Goal: Information Seeking & Learning: Learn about a topic

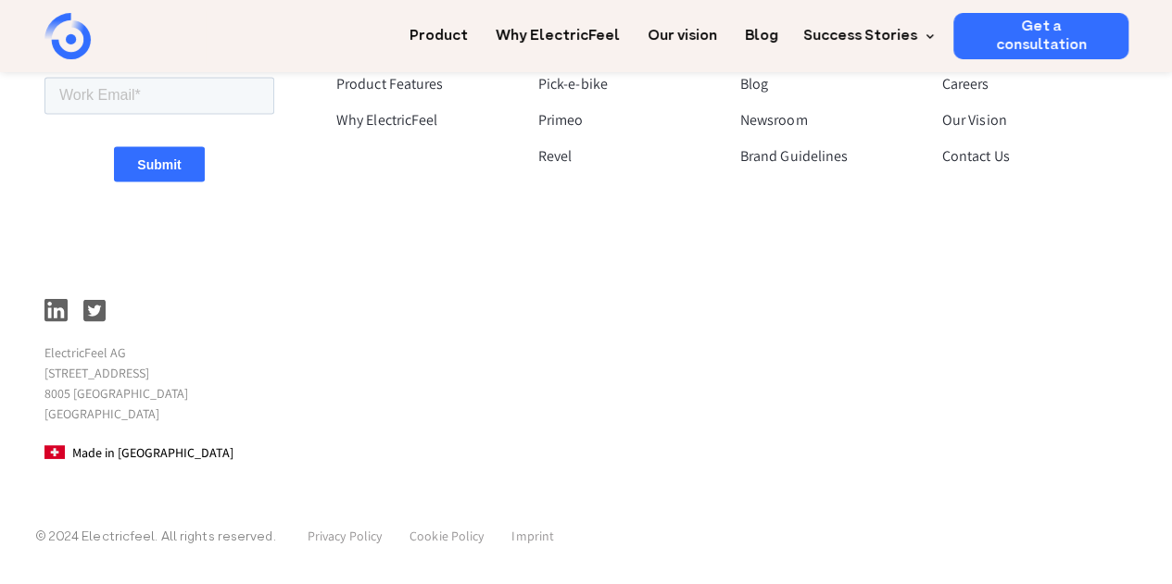
scroll to position [5014, 0]
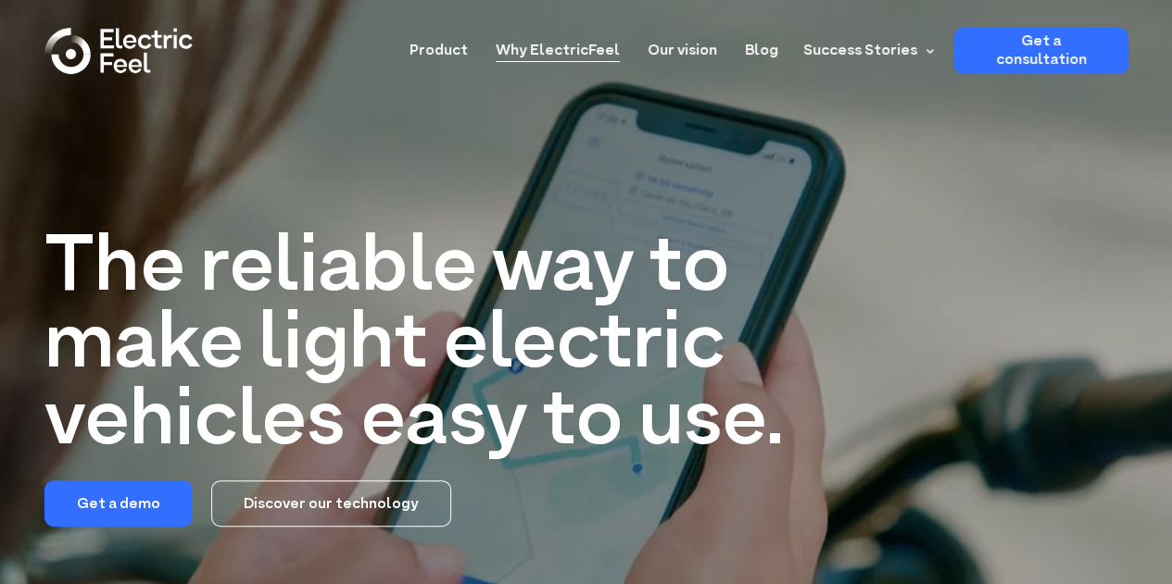
click at [592, 56] on link "Why ElectricFeel" at bounding box center [557, 45] width 124 height 34
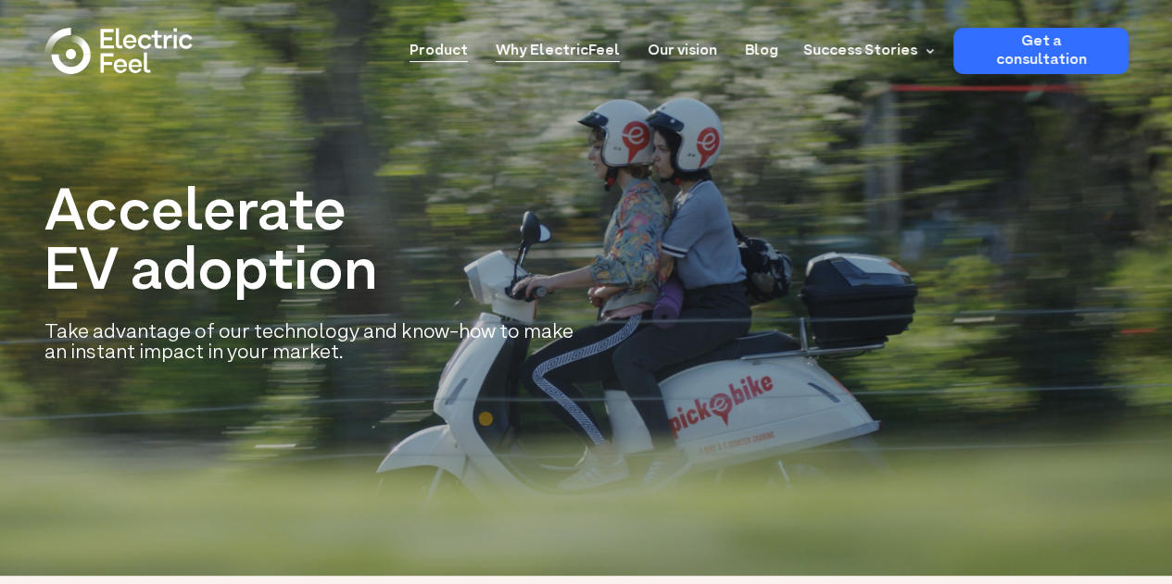
click at [456, 51] on link "Product" at bounding box center [438, 45] width 58 height 34
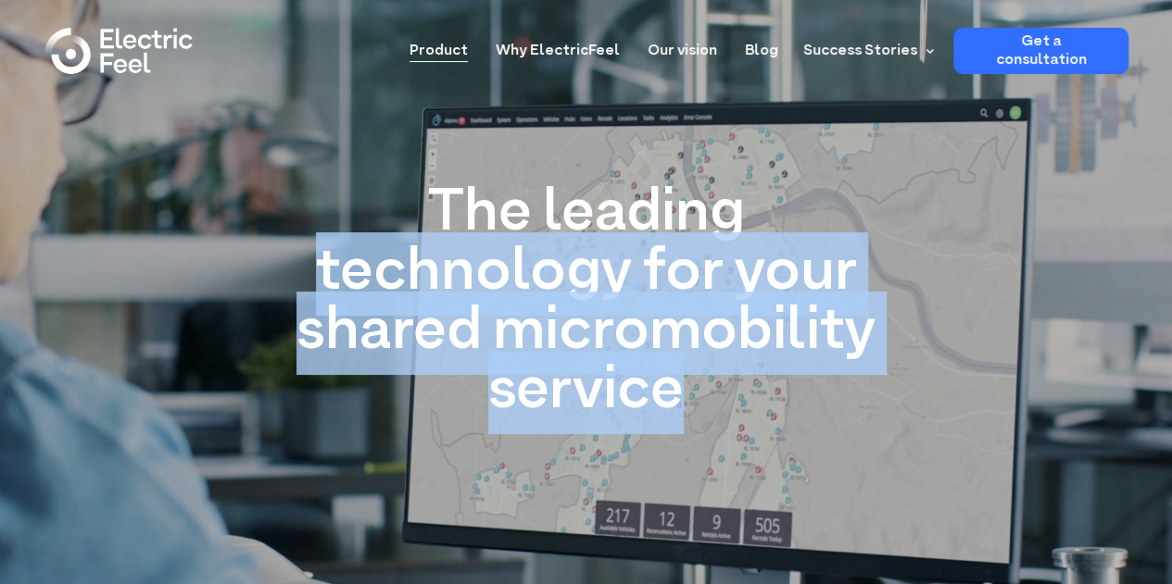
drag, startPoint x: 320, startPoint y: 265, endPoint x: 696, endPoint y: 378, distance: 391.7
click at [689, 392] on h1 "The leading technology for your shared micromobility service" at bounding box center [586, 303] width 593 height 237
copy h1 "technology for your shared micromobility service"
click at [559, 43] on link "Why ElectricFeel" at bounding box center [557, 45] width 124 height 34
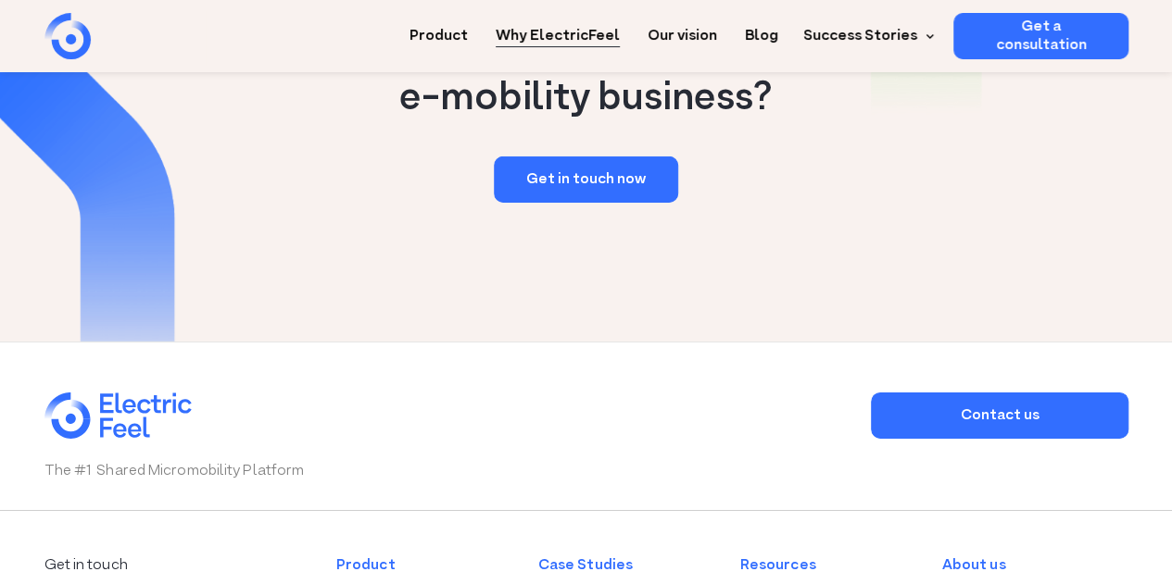
scroll to position [3149, 0]
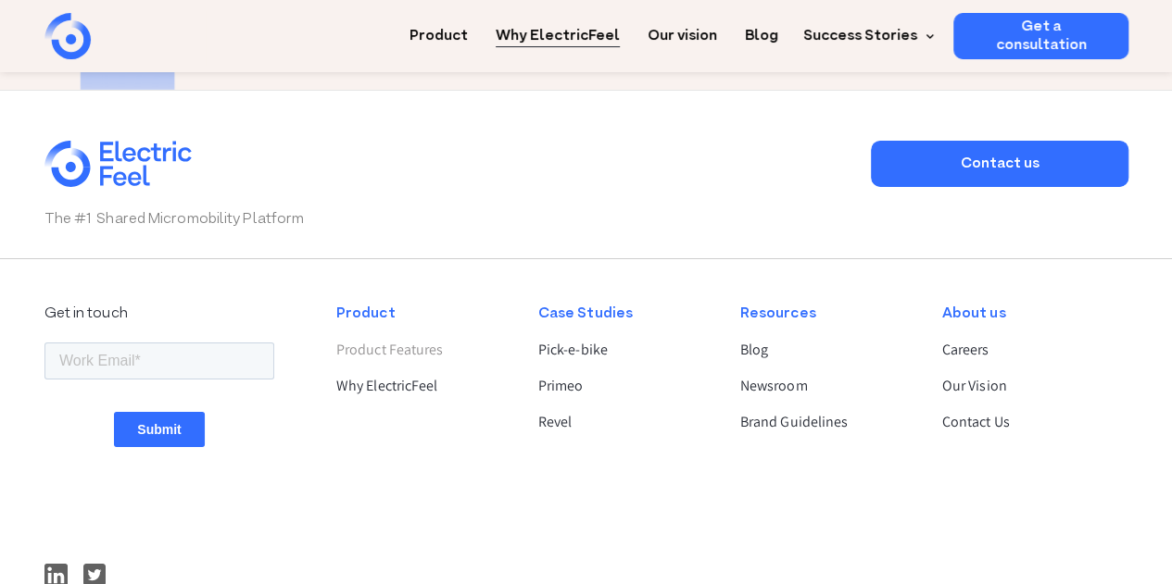
click at [417, 358] on link "Product Features" at bounding box center [421, 350] width 170 height 22
